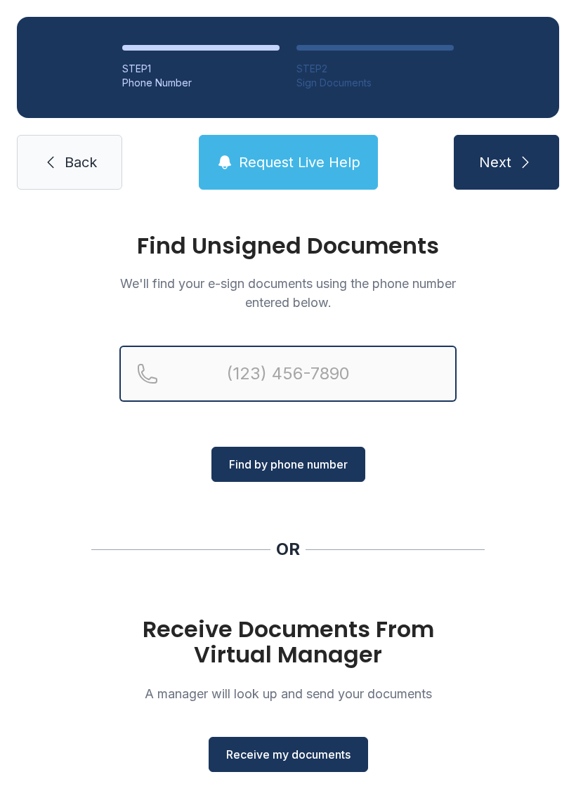
click at [256, 383] on input "Reservation phone number" at bounding box center [287, 373] width 337 height 56
type input "("
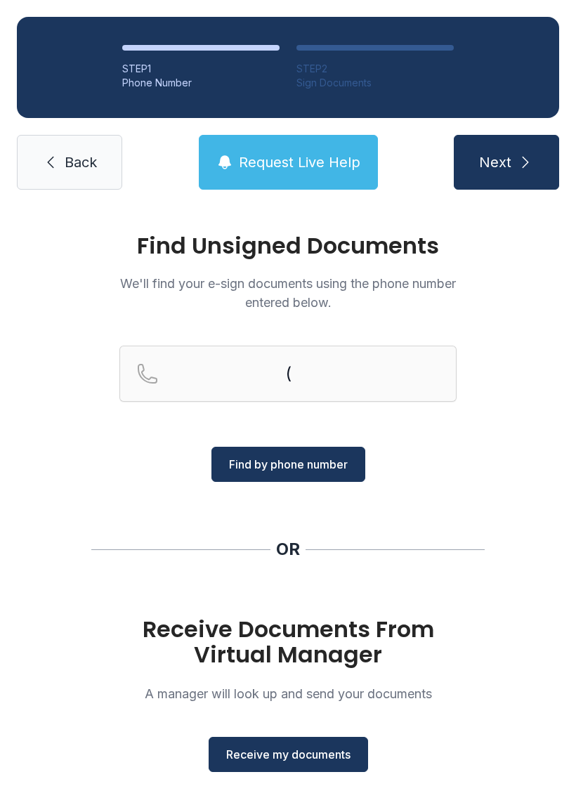
click at [51, 169] on icon at bounding box center [50, 162] width 17 height 17
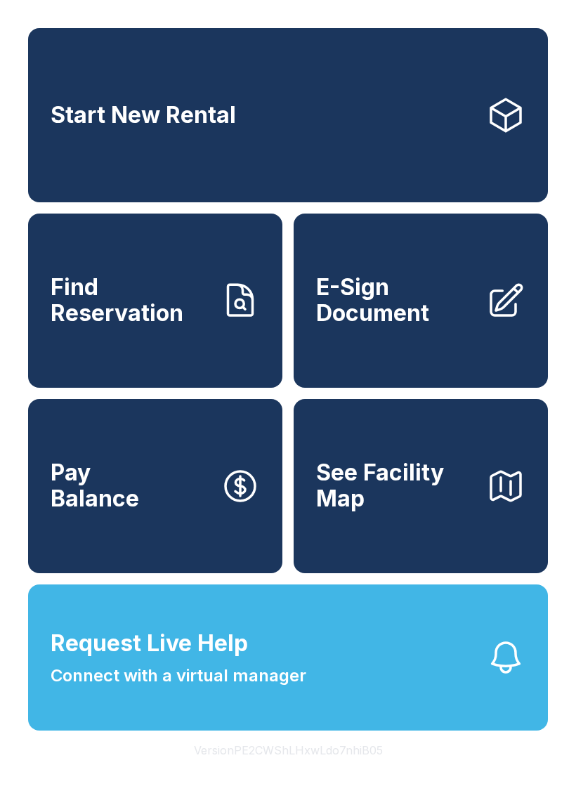
click at [487, 320] on icon at bounding box center [505, 300] width 39 height 39
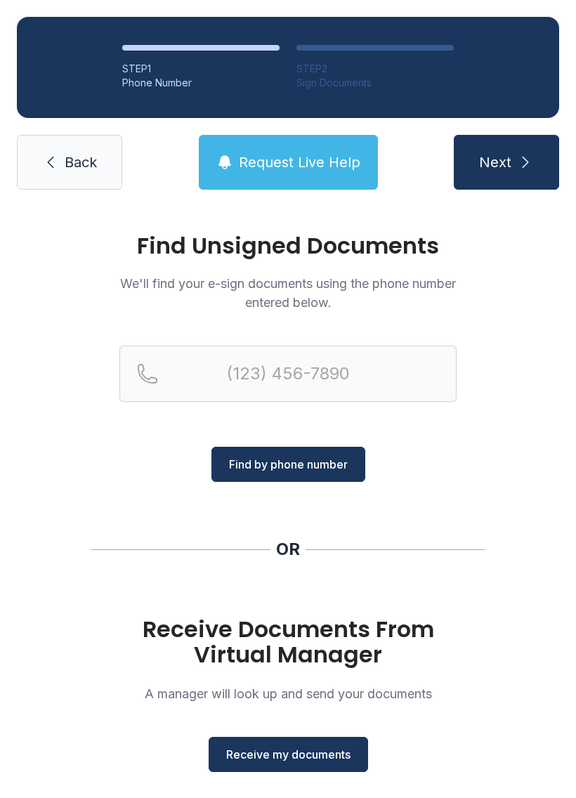
click at [336, 758] on span "Receive my documents" at bounding box center [288, 754] width 124 height 17
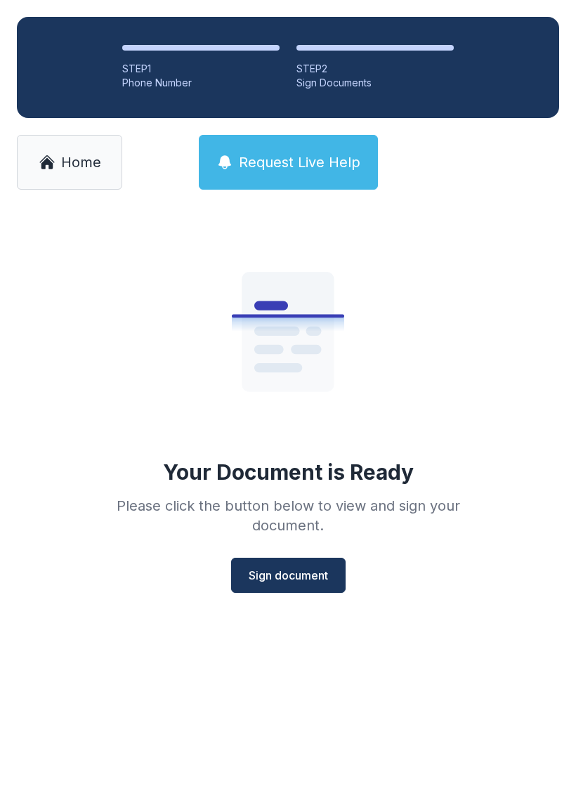
click at [306, 585] on button "Sign document" at bounding box center [288, 574] width 114 height 35
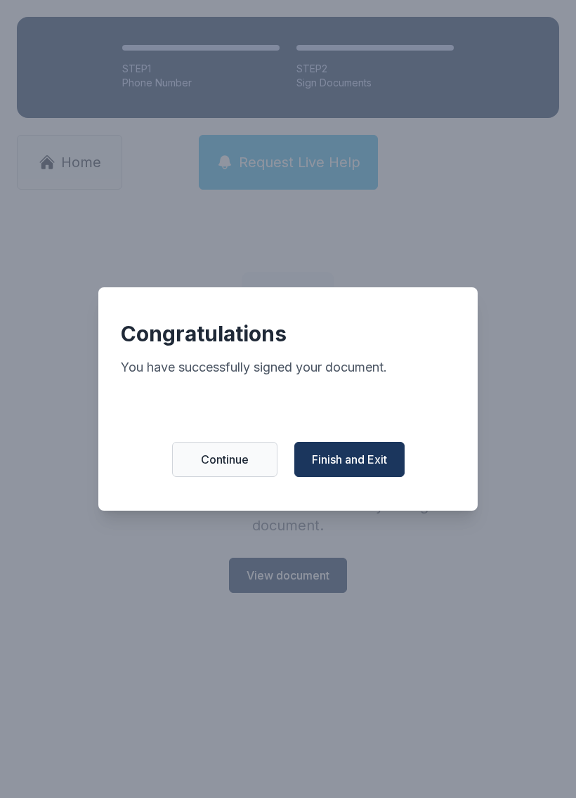
click at [378, 457] on button "Finish and Exit" at bounding box center [349, 459] width 110 height 35
